Goal: Find specific page/section: Find specific page/section

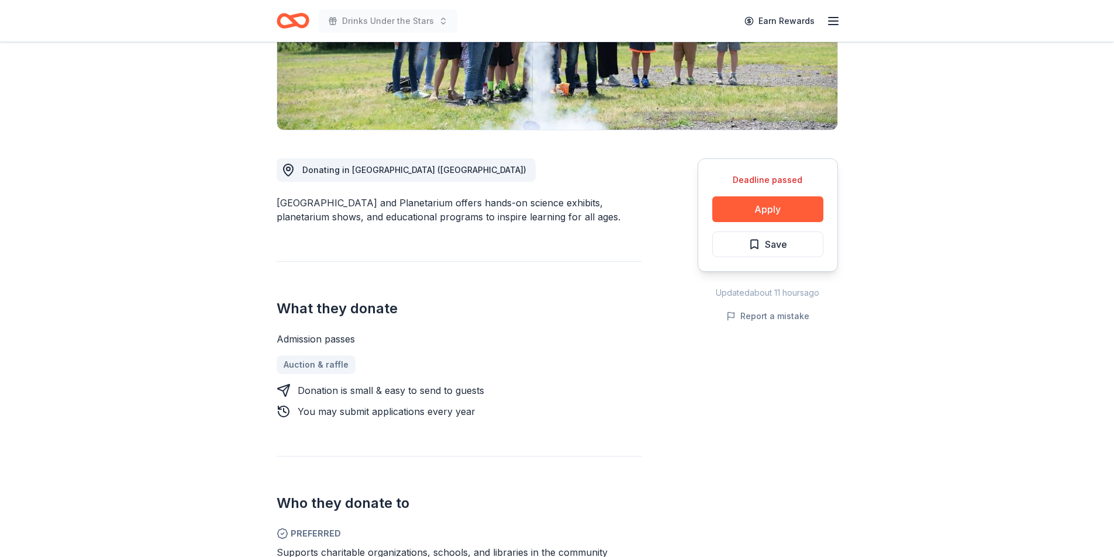
scroll to position [242, 0]
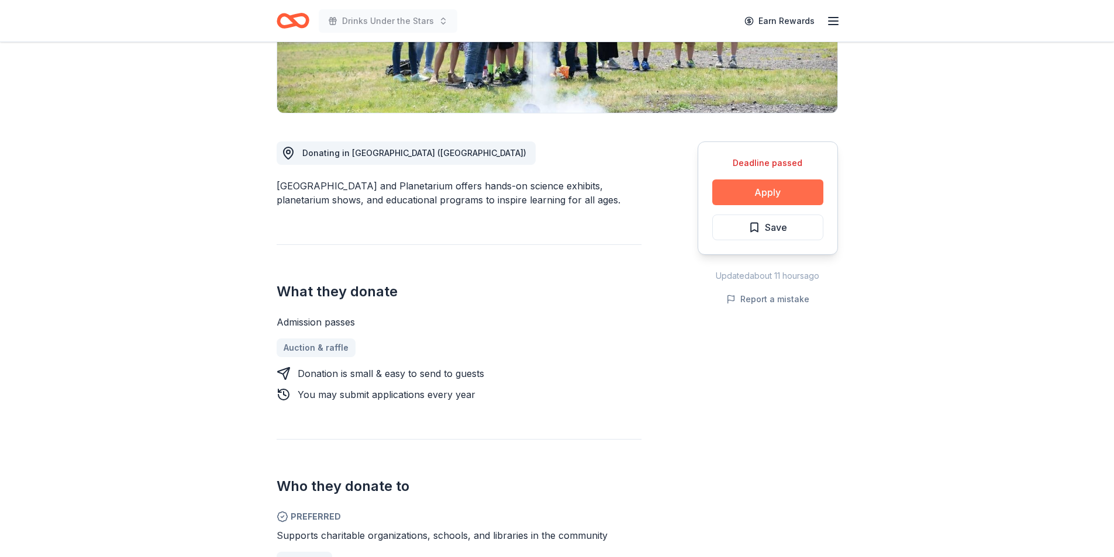
click at [796, 200] on button "Apply" at bounding box center [767, 193] width 111 height 26
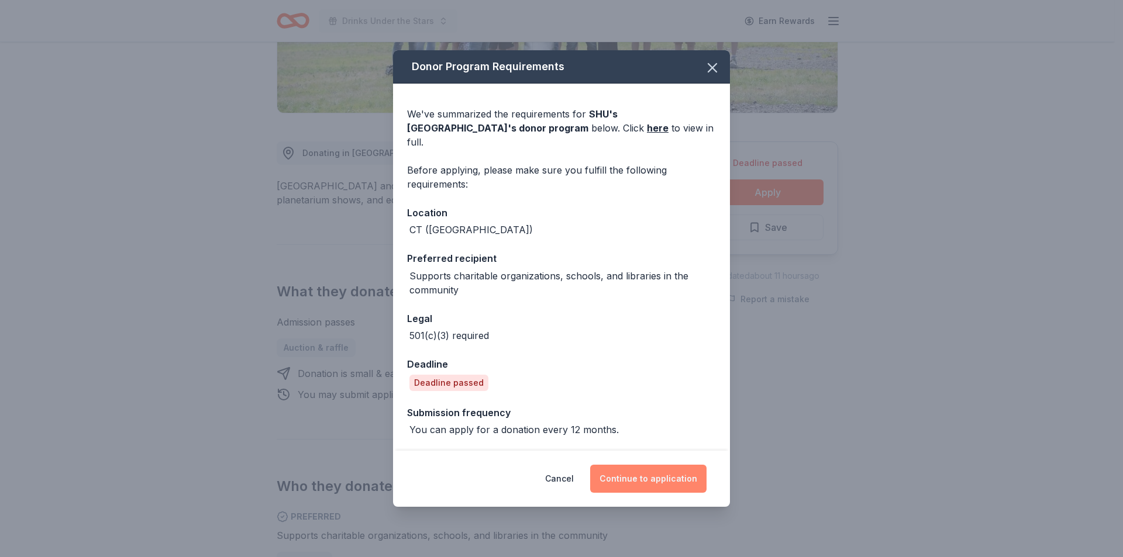
click at [655, 477] on button "Continue to application" at bounding box center [648, 479] width 116 height 28
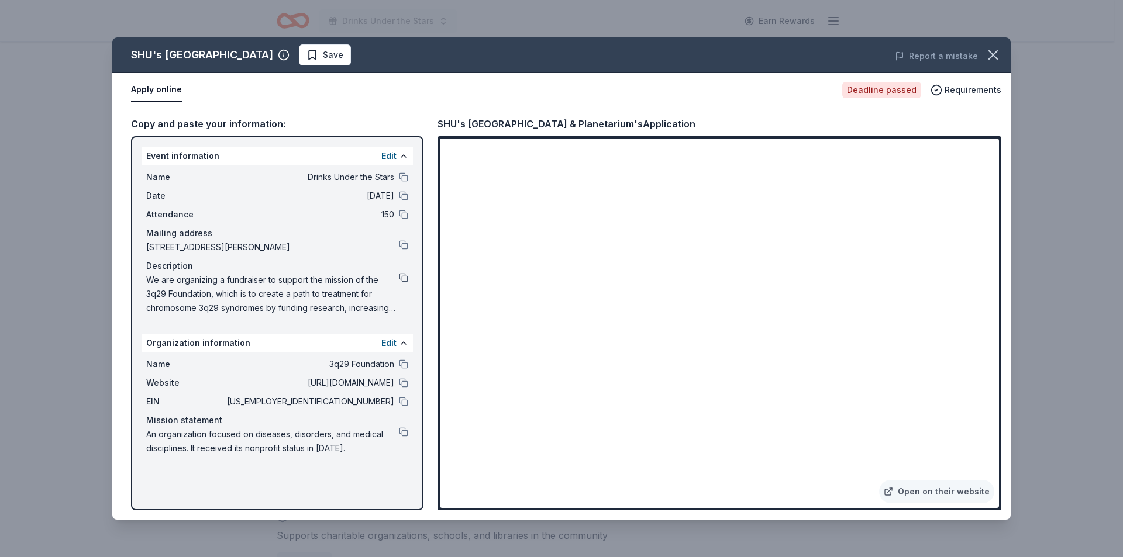
click at [402, 275] on button at bounding box center [403, 277] width 9 height 9
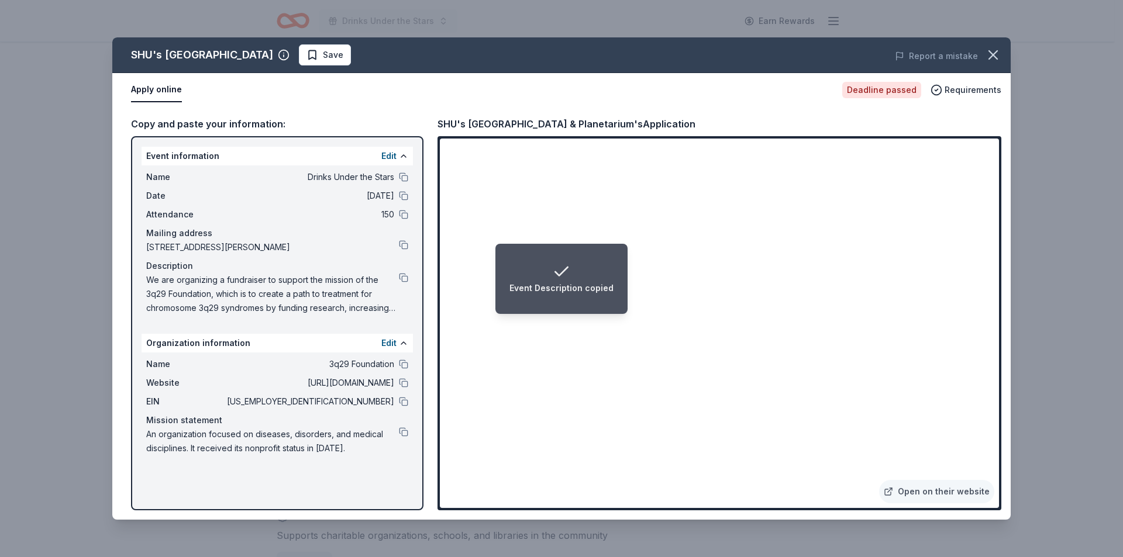
drag, startPoint x: 999, startPoint y: 278, endPoint x: 1001, endPoint y: 337, distance: 59.7
click at [1001, 337] on div "Open on their website" at bounding box center [719, 323] width 564 height 374
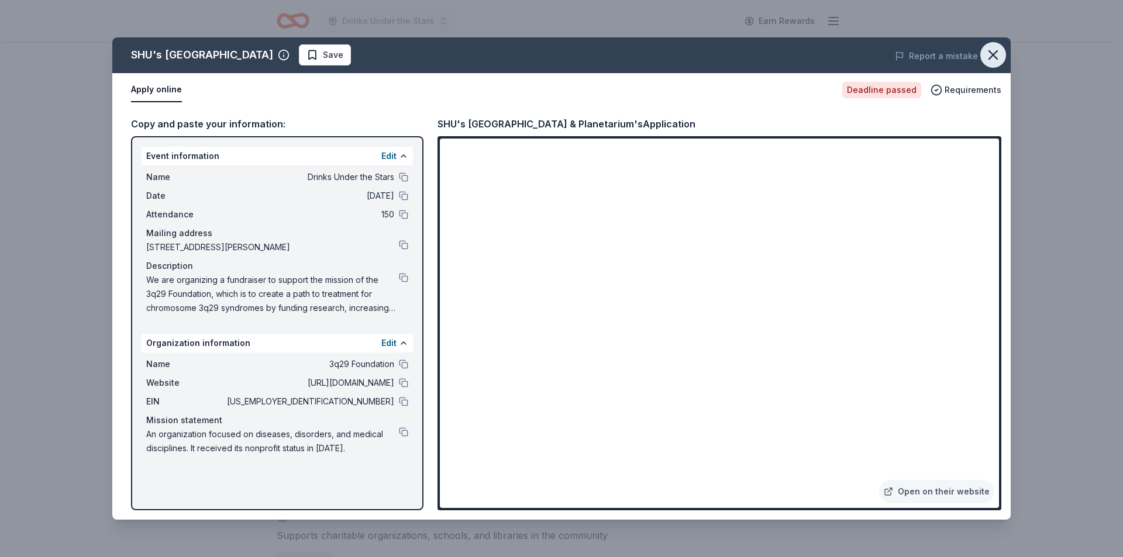
click at [993, 56] on icon "button" at bounding box center [993, 55] width 8 height 8
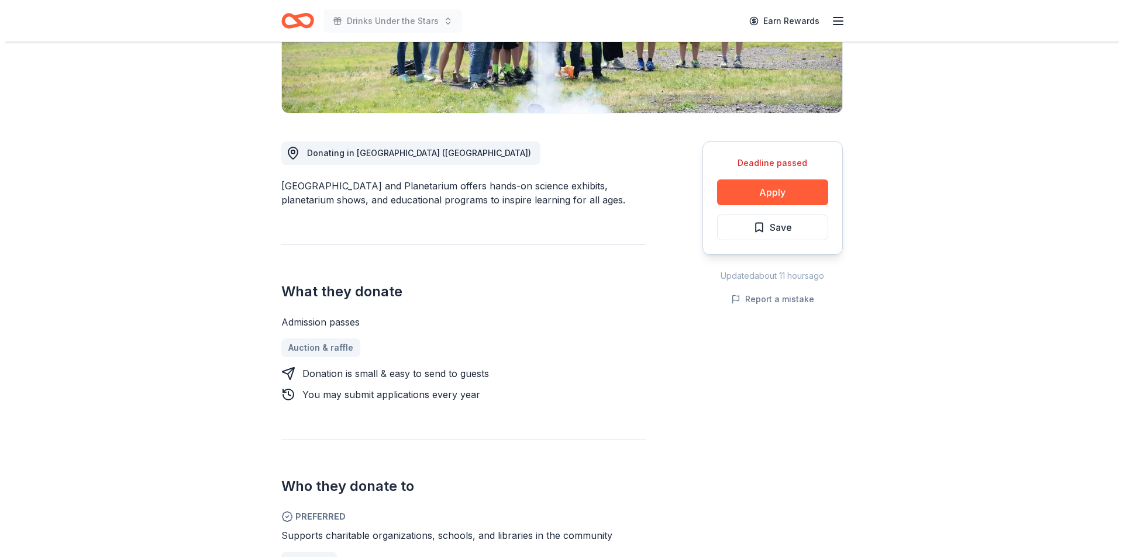
scroll to position [0, 0]
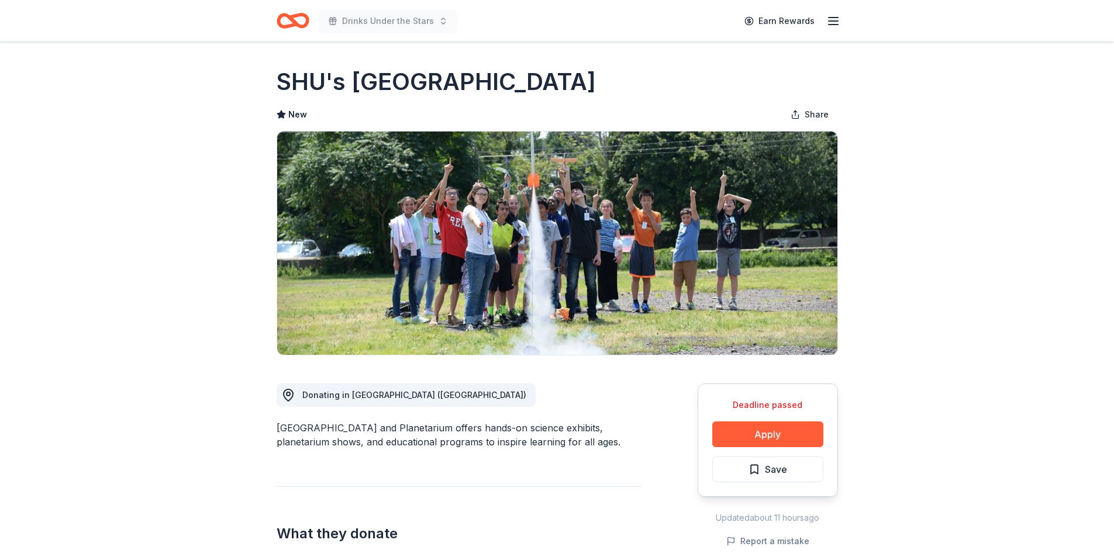
click at [306, 22] on icon "Home" at bounding box center [298, 21] width 18 height 12
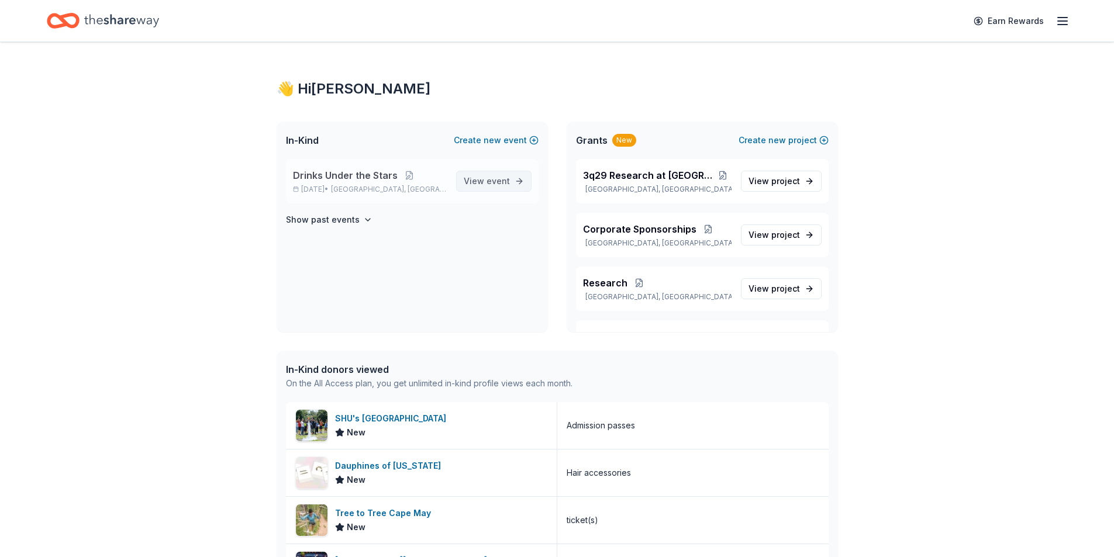
click at [497, 184] on span "event" at bounding box center [498, 181] width 23 height 10
click at [352, 464] on div "Dauphines of [US_STATE]" at bounding box center [390, 466] width 111 height 14
click at [472, 183] on span "View event" at bounding box center [487, 181] width 46 height 14
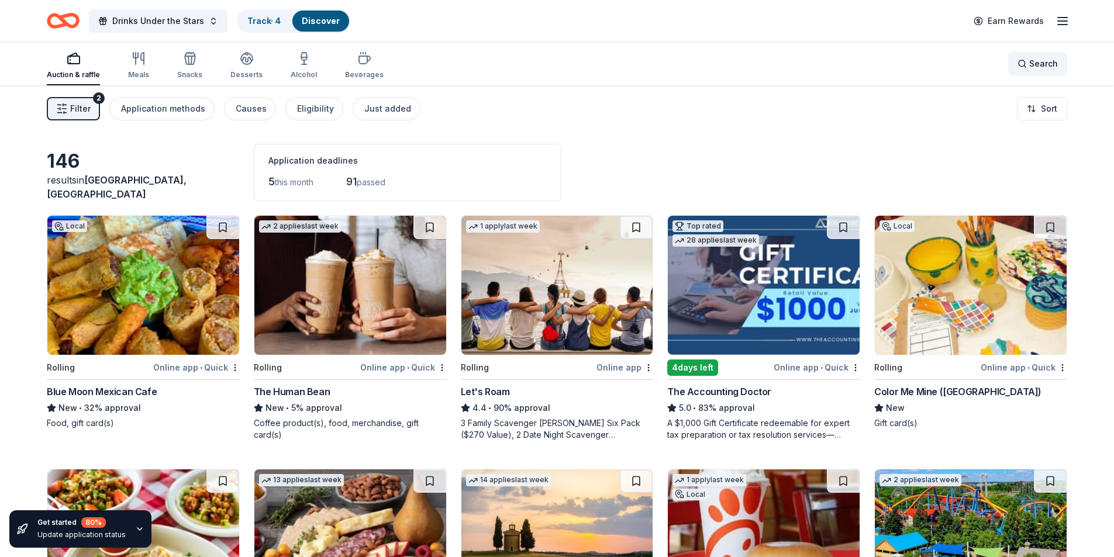
click at [1047, 59] on span "Search" at bounding box center [1043, 64] width 29 height 14
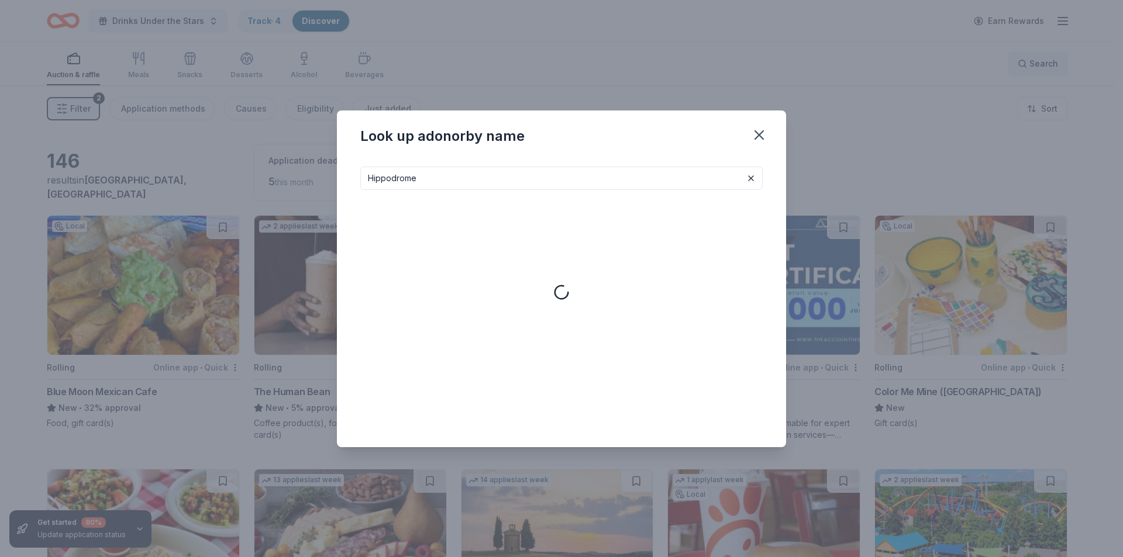
type input "Hippodrome"
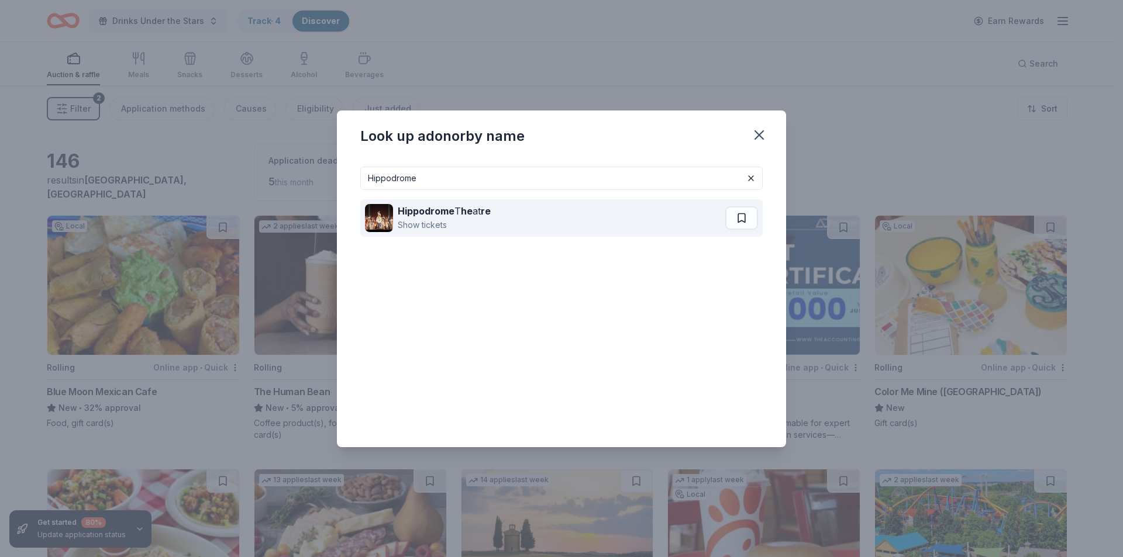
click at [462, 209] on div "Hippodrome T he at re" at bounding box center [444, 211] width 93 height 14
